Goal: Contribute content

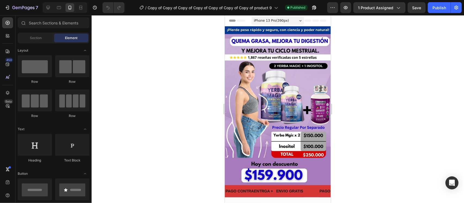
click at [278, 90] on img at bounding box center [278, 105] width 106 height 159
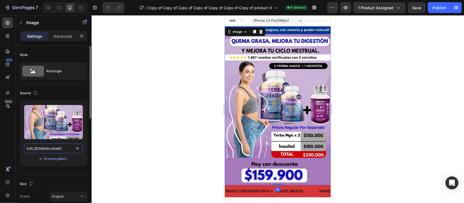
click at [53, 146] on input "[URL][DOMAIN_NAME]" at bounding box center [53, 149] width 59 height 10
paste input "5h4xNq3S/Copy-of-mango-2"
type input "[URL][DOMAIN_NAME]"
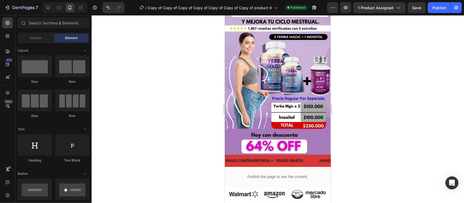
scroll to position [44, 0]
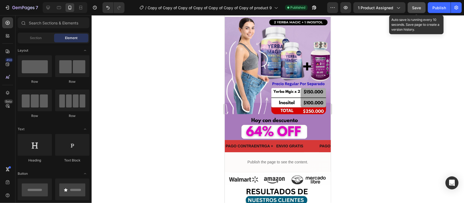
click at [415, 6] on span "Save" at bounding box center [417, 7] width 9 height 5
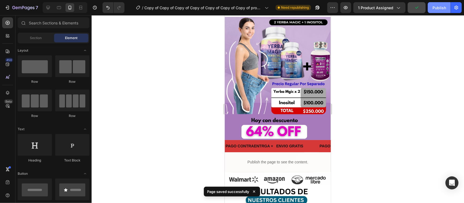
click at [440, 6] on div "Publish" at bounding box center [440, 8] width 14 height 6
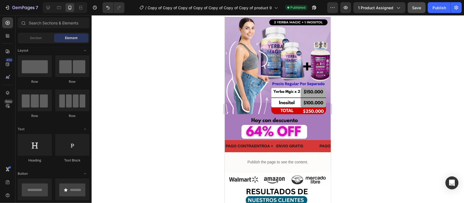
scroll to position [0, 0]
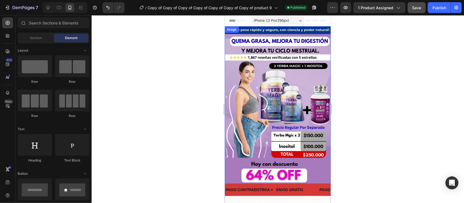
click at [285, 125] on img at bounding box center [278, 105] width 106 height 158
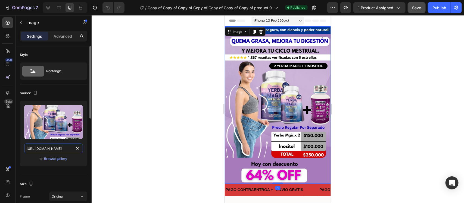
click at [38, 146] on input "[URL][DOMAIN_NAME]" at bounding box center [53, 149] width 59 height 10
paste input "WCGSMbz"
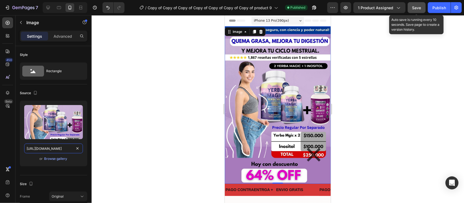
type input "[URL][DOMAIN_NAME]"
click at [413, 6] on span "Save" at bounding box center [417, 7] width 9 height 5
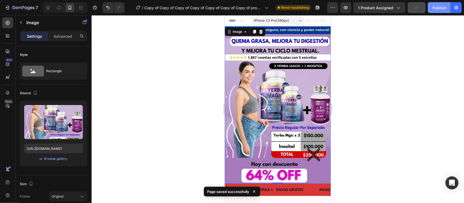
click at [439, 9] on div "Publish" at bounding box center [440, 8] width 14 height 6
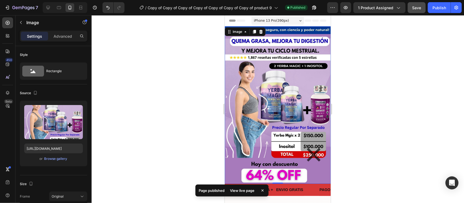
click at [418, 101] on div at bounding box center [278, 109] width 373 height 188
